Goal: Transaction & Acquisition: Purchase product/service

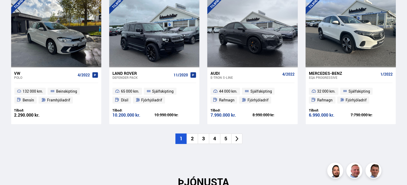
scroll to position [575, 0]
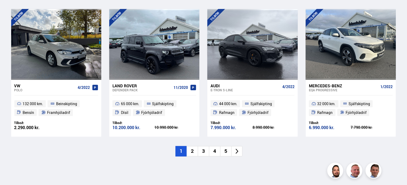
click at [193, 152] on li "2" at bounding box center [192, 151] width 11 height 10
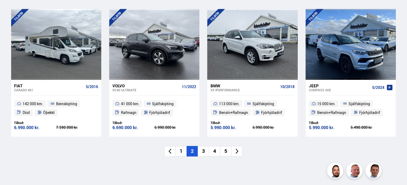
click at [206, 150] on li "3" at bounding box center [203, 151] width 11 height 10
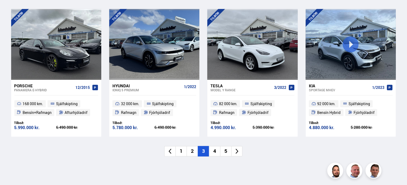
click at [216, 151] on li "4" at bounding box center [214, 151] width 11 height 10
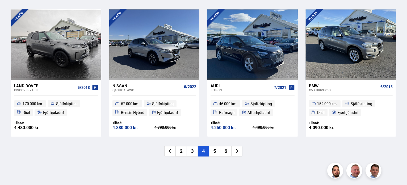
click at [216, 153] on li "5" at bounding box center [214, 151] width 11 height 10
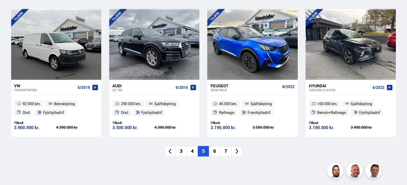
click at [214, 150] on li "6" at bounding box center [214, 151] width 11 height 10
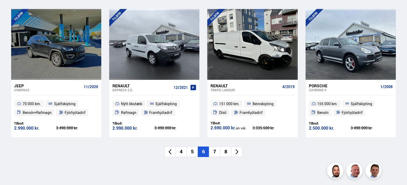
click at [217, 153] on li "7" at bounding box center [214, 151] width 11 height 10
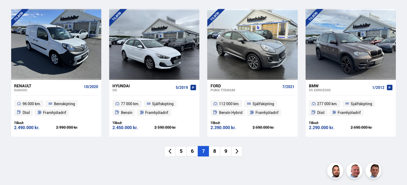
click at [215, 153] on li "8" at bounding box center [214, 151] width 11 height 10
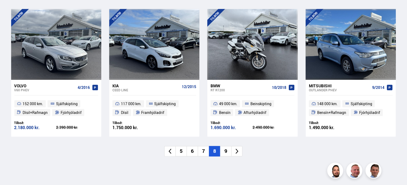
click at [225, 150] on li "9" at bounding box center [225, 151] width 11 height 10
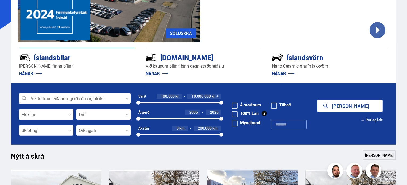
scroll to position [97, 0]
click at [63, 95] on div at bounding box center [75, 98] width 112 height 11
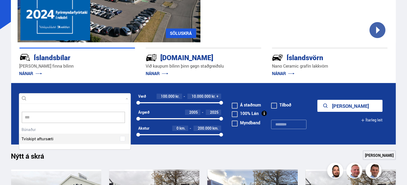
scroll to position [79, 110]
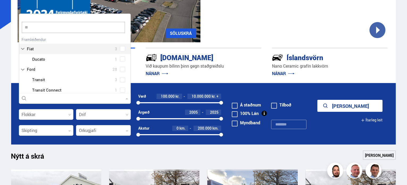
type input "*"
type input "***"
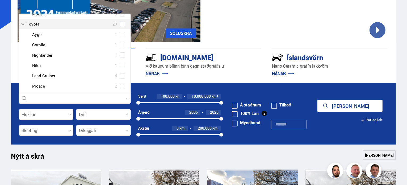
scroll to position [53, 0]
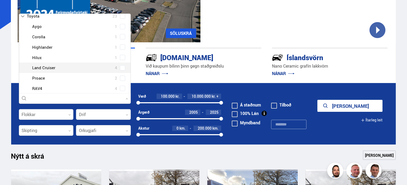
click at [46, 68] on div at bounding box center [80, 68] width 98 height 8
click at [121, 67] on div "Toyota Aygo 1 Toyota Corolla 1 Toyota Highlander 1 Toyota Hilux 1 Toyota Land C…" at bounding box center [74, 62] width 111 height 82
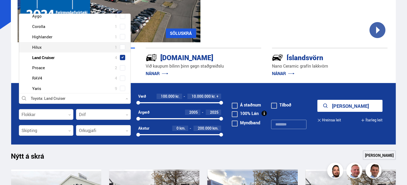
scroll to position [32, 0]
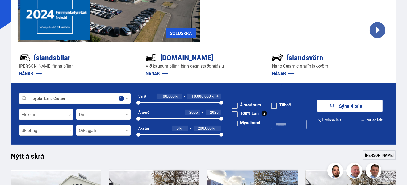
click at [330, 106] on icon "submit" at bounding box center [332, 106] width 6 height 6
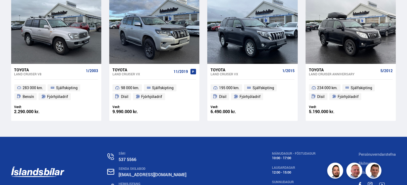
scroll to position [133, 0]
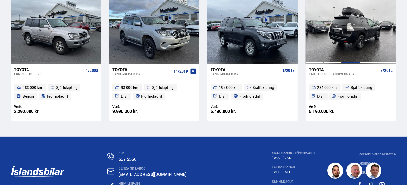
click at [358, 37] on div at bounding box center [351, 28] width 18 height 71
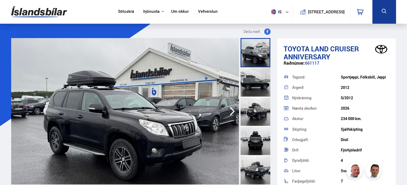
click at [204, 112] on img at bounding box center [125, 111] width 228 height 146
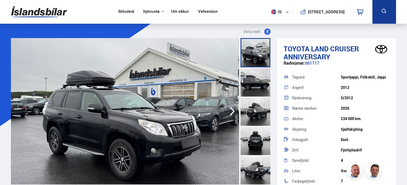
click at [190, 110] on img at bounding box center [124, 111] width 228 height 146
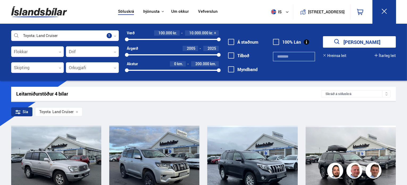
scroll to position [176, 0]
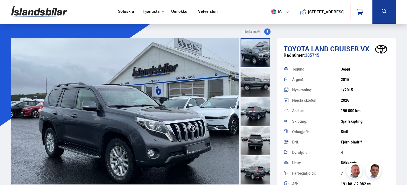
click at [142, 120] on img at bounding box center [125, 111] width 228 height 146
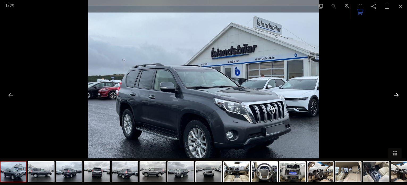
click at [397, 94] on button "Next slide" at bounding box center [396, 95] width 11 height 10
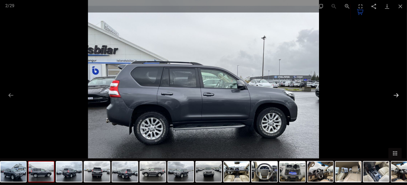
click at [397, 94] on button "Next slide" at bounding box center [396, 95] width 11 height 10
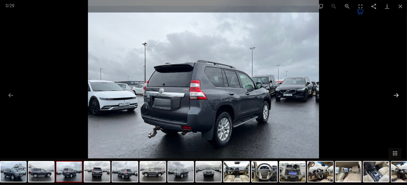
click at [397, 94] on button "Next slide" at bounding box center [396, 95] width 11 height 10
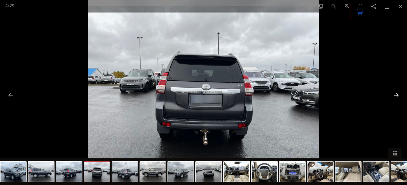
click at [397, 94] on button "Next slide" at bounding box center [396, 95] width 11 height 10
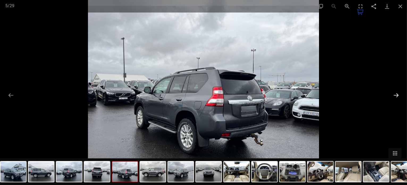
click at [397, 94] on button "Next slide" at bounding box center [396, 95] width 11 height 10
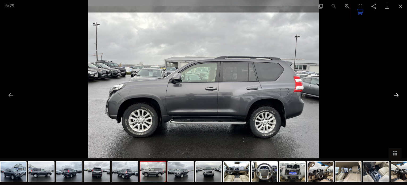
click at [397, 94] on button "Next slide" at bounding box center [396, 95] width 11 height 10
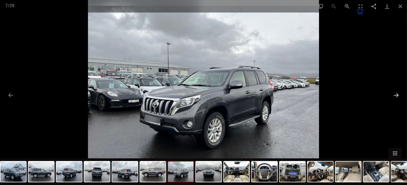
click at [397, 94] on button "Next slide" at bounding box center [396, 95] width 11 height 10
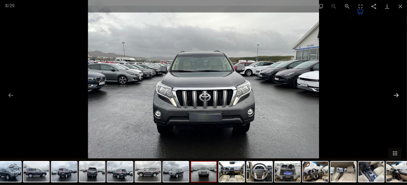
click at [397, 94] on button "Next slide" at bounding box center [396, 95] width 11 height 10
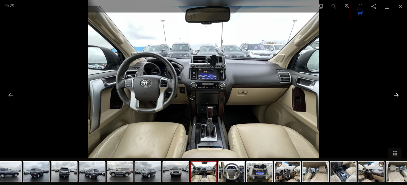
click at [397, 94] on button "Next slide" at bounding box center [396, 95] width 11 height 10
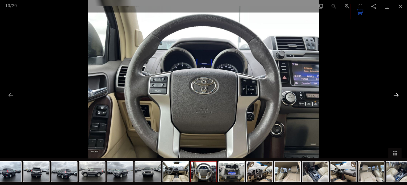
click at [397, 94] on button "Next slide" at bounding box center [396, 95] width 11 height 10
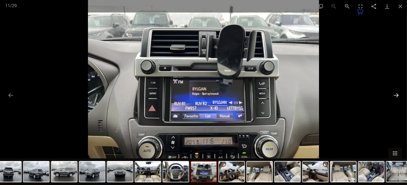
click at [397, 94] on button "Next slide" at bounding box center [396, 95] width 11 height 10
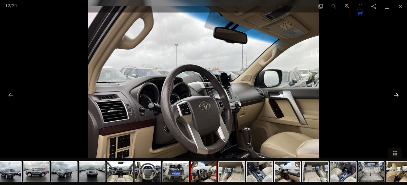
click at [398, 94] on button "Next slide" at bounding box center [396, 95] width 11 height 10
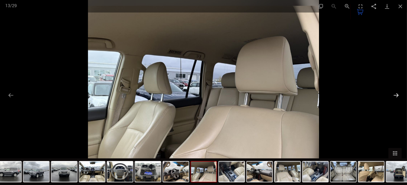
click at [398, 94] on button "Next slide" at bounding box center [396, 95] width 11 height 10
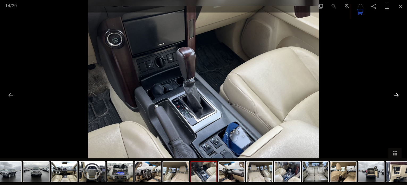
click at [398, 94] on button "Next slide" at bounding box center [396, 95] width 11 height 10
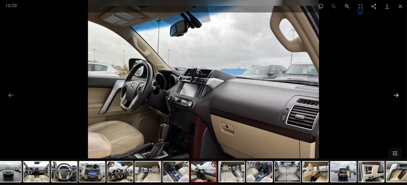
click at [398, 94] on button "Next slide" at bounding box center [396, 95] width 11 height 10
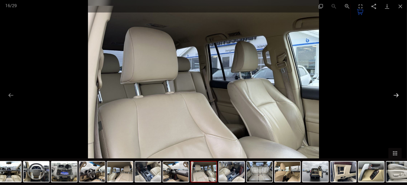
click at [398, 94] on button "Next slide" at bounding box center [396, 95] width 11 height 10
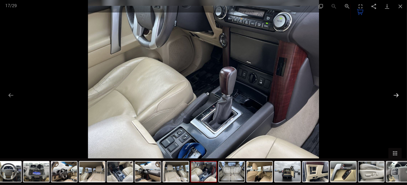
click at [398, 94] on button "Next slide" at bounding box center [396, 95] width 11 height 10
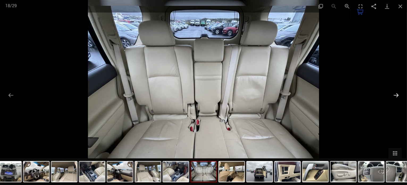
click at [398, 94] on button "Next slide" at bounding box center [396, 95] width 11 height 10
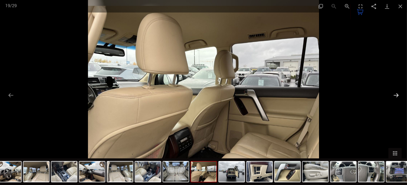
click at [398, 94] on button "Next slide" at bounding box center [396, 95] width 11 height 10
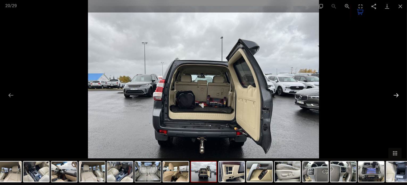
click at [398, 94] on button "Next slide" at bounding box center [396, 95] width 11 height 10
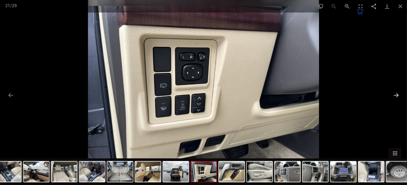
click at [398, 94] on button "Next slide" at bounding box center [396, 95] width 11 height 10
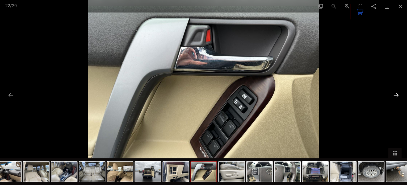
click at [398, 94] on button "Next slide" at bounding box center [396, 95] width 11 height 10
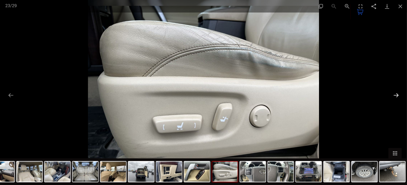
click at [398, 94] on button "Next slide" at bounding box center [396, 95] width 11 height 10
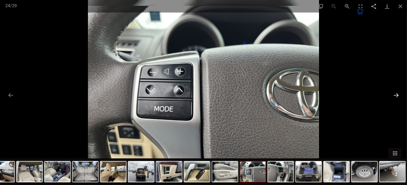
click at [398, 94] on button "Next slide" at bounding box center [396, 95] width 11 height 10
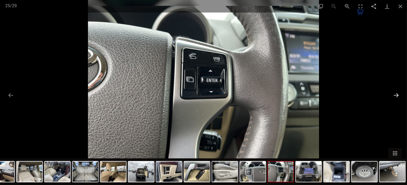
click at [398, 94] on button "Next slide" at bounding box center [396, 95] width 11 height 10
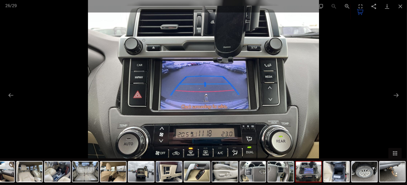
click at [382, 110] on div at bounding box center [203, 92] width 407 height 185
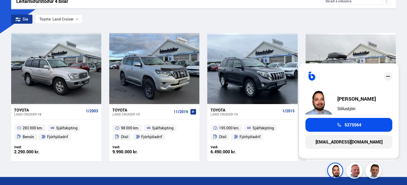
scroll to position [106, 0]
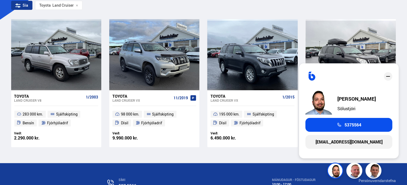
click at [405, 62] on div "Söluskrá Þjónusta Íslandsbílar [DOMAIN_NAME] Íslandsvörn Leiðbeiningar Um okkur…" at bounding box center [203, 74] width 407 height 361
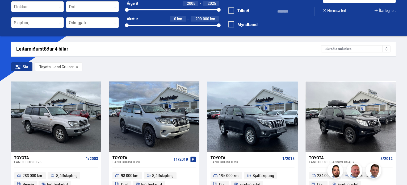
scroll to position [0, 0]
